Goal: Task Accomplishment & Management: Check status

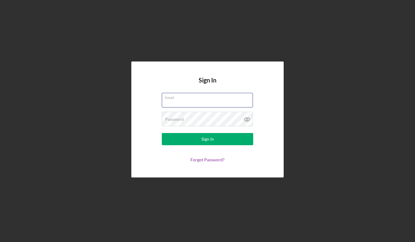
type input "[EMAIL_ADDRESS][DOMAIN_NAME]"
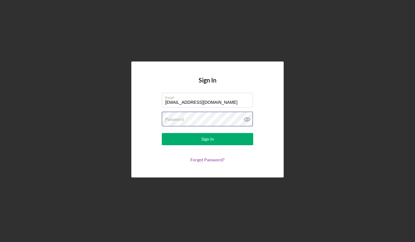
click at [208, 139] on button "Sign In" at bounding box center [207, 139] width 91 height 12
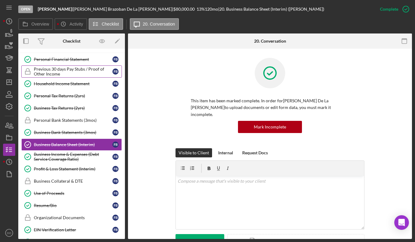
scroll to position [39, 0]
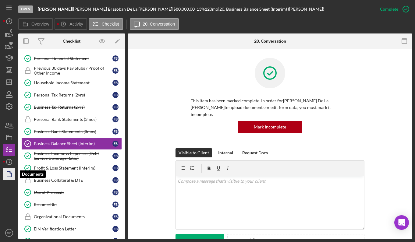
click at [10, 174] on icon "button" at bounding box center [9, 174] width 15 height 15
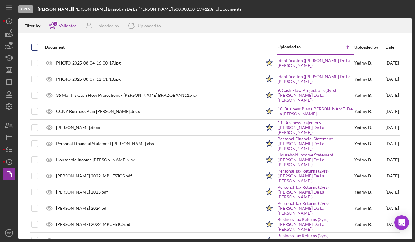
click at [34, 47] on input "checkbox" at bounding box center [35, 47] width 6 height 6
checkbox input "true"
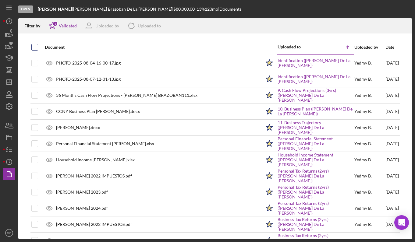
checkbox input "true"
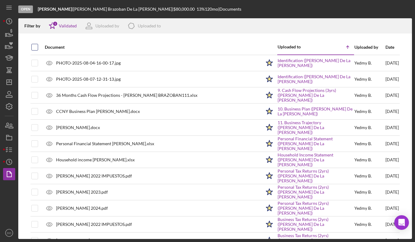
checkbox input "true"
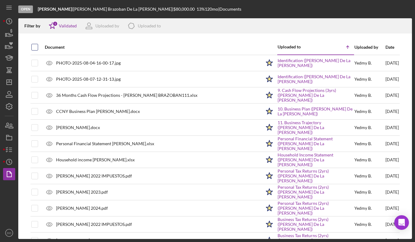
checkbox input "true"
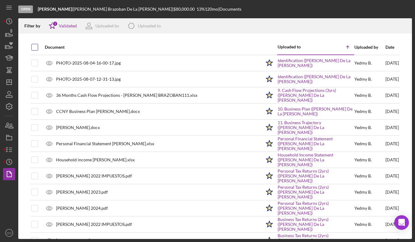
checkbox input "true"
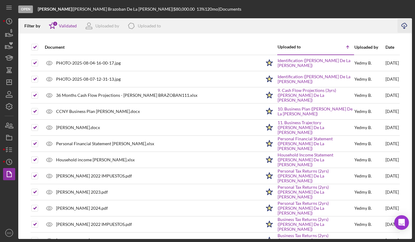
click at [403, 25] on icon "Icon/Download" at bounding box center [405, 26] width 14 height 14
click at [10, 149] on icon "button" at bounding box center [9, 149] width 15 height 15
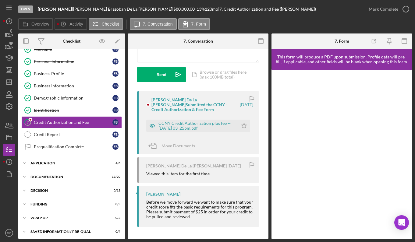
scroll to position [76, 0]
click at [76, 137] on link "Credit Report Credit Report F B" at bounding box center [71, 135] width 101 height 12
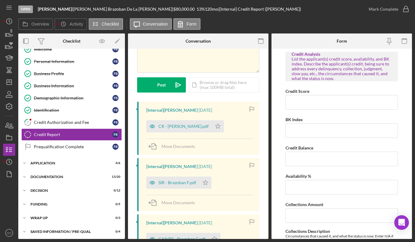
scroll to position [67, 0]
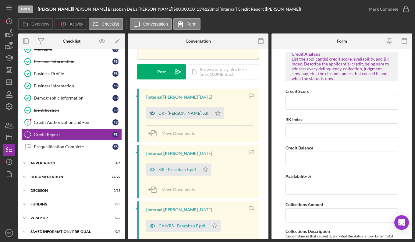
click at [196, 112] on div "CR - [PERSON_NAME].pdf" at bounding box center [183, 113] width 50 height 5
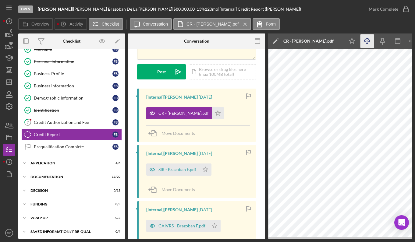
click at [366, 41] on icon "Icon/Download" at bounding box center [368, 41] width 14 height 14
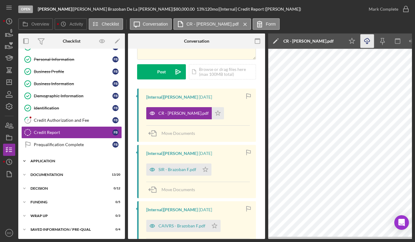
scroll to position [25, 0]
click at [43, 162] on div "Icon/Expander Application 4 / 6" at bounding box center [71, 161] width 107 height 12
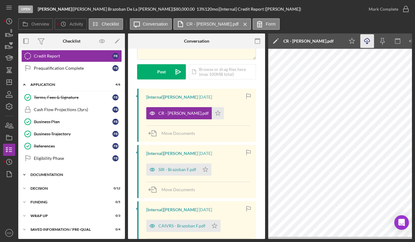
click at [43, 173] on div "Documentation" at bounding box center [73, 175] width 87 height 4
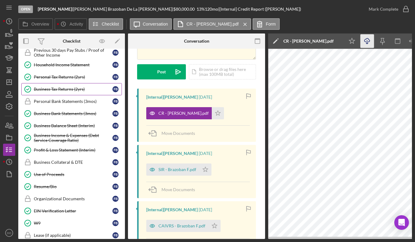
scroll to position [247, 0]
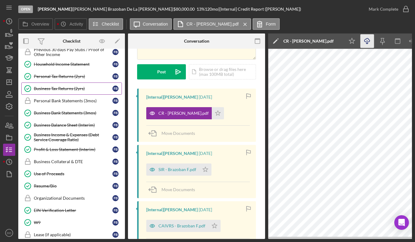
click at [43, 173] on div "Use of Proceeds" at bounding box center [73, 174] width 79 height 5
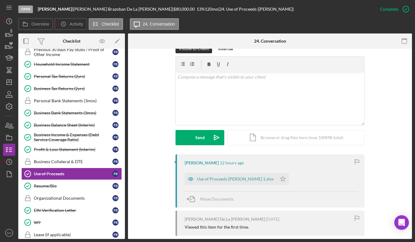
scroll to position [201, 0]
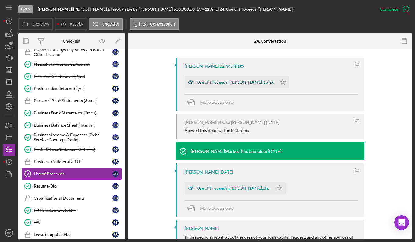
click at [242, 80] on div "Use of Proceeds [PERSON_NAME] 1.xlsx" at bounding box center [235, 82] width 77 height 5
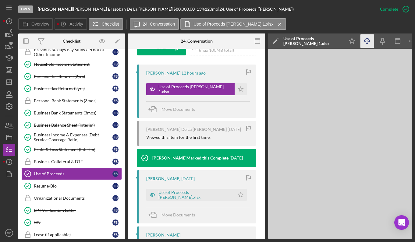
click at [367, 44] on icon "Icon/Download" at bounding box center [368, 41] width 14 height 14
